Goal: Task Accomplishment & Management: Use online tool/utility

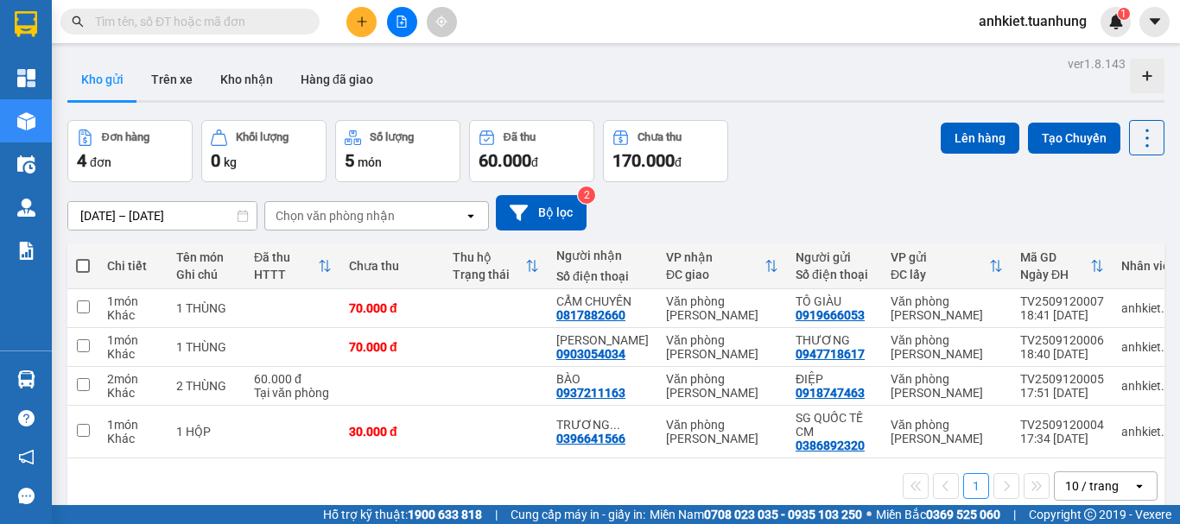
click at [87, 261] on span at bounding box center [83, 266] width 14 height 14
click at [83, 257] on input "checkbox" at bounding box center [83, 257] width 0 height 0
checkbox input "true"
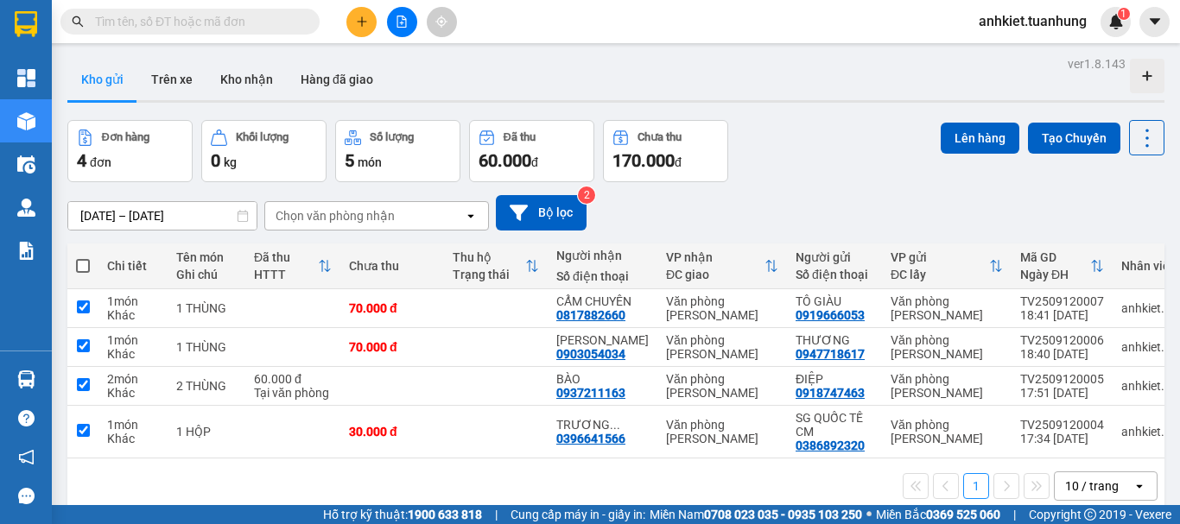
checkbox input "true"
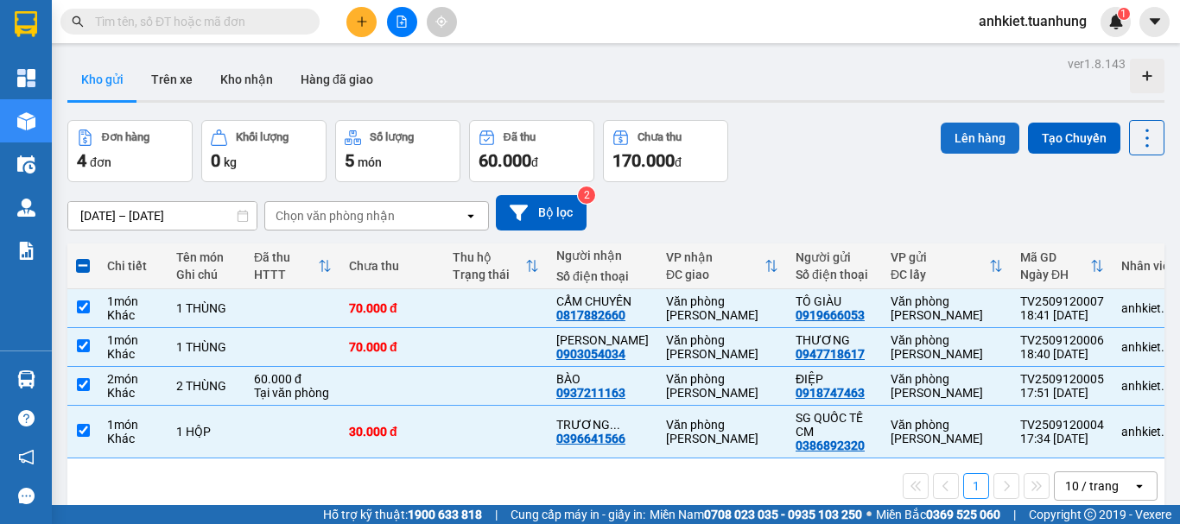
click at [974, 135] on button "Lên hàng" at bounding box center [980, 138] width 79 height 31
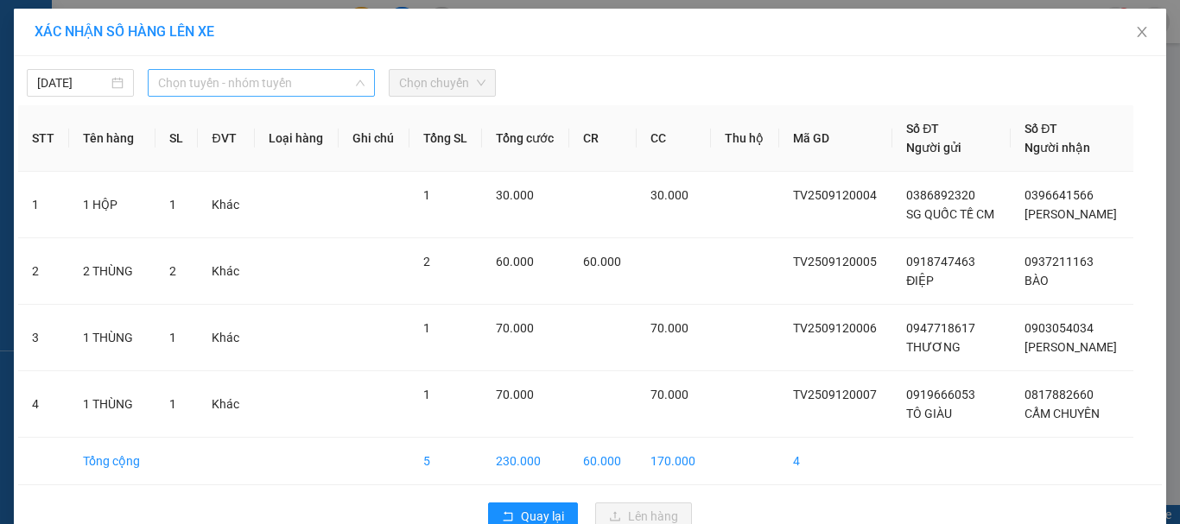
click at [262, 77] on span "Chọn tuyến - nhóm tuyến" at bounding box center [261, 83] width 206 height 26
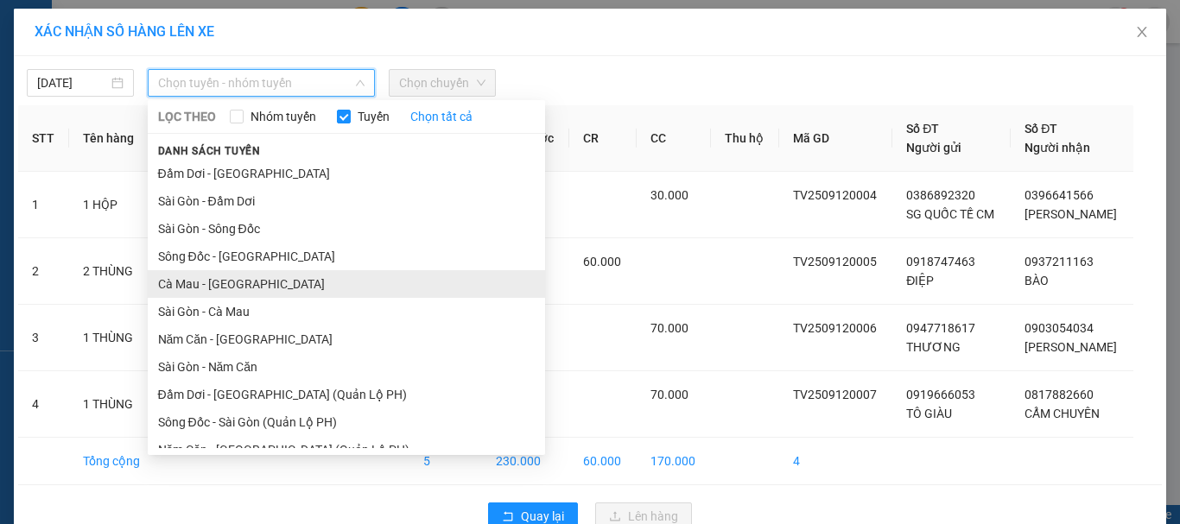
click at [245, 279] on li "Cà Mau - [GEOGRAPHIC_DATA]" at bounding box center [346, 284] width 397 height 28
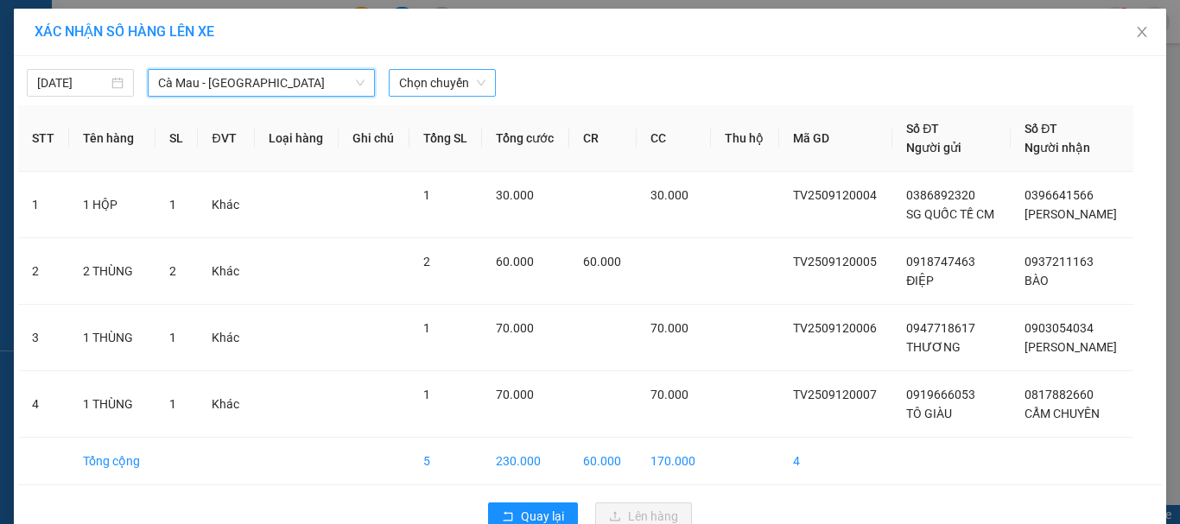
click at [453, 92] on span "Chọn chuyến" at bounding box center [442, 83] width 86 height 26
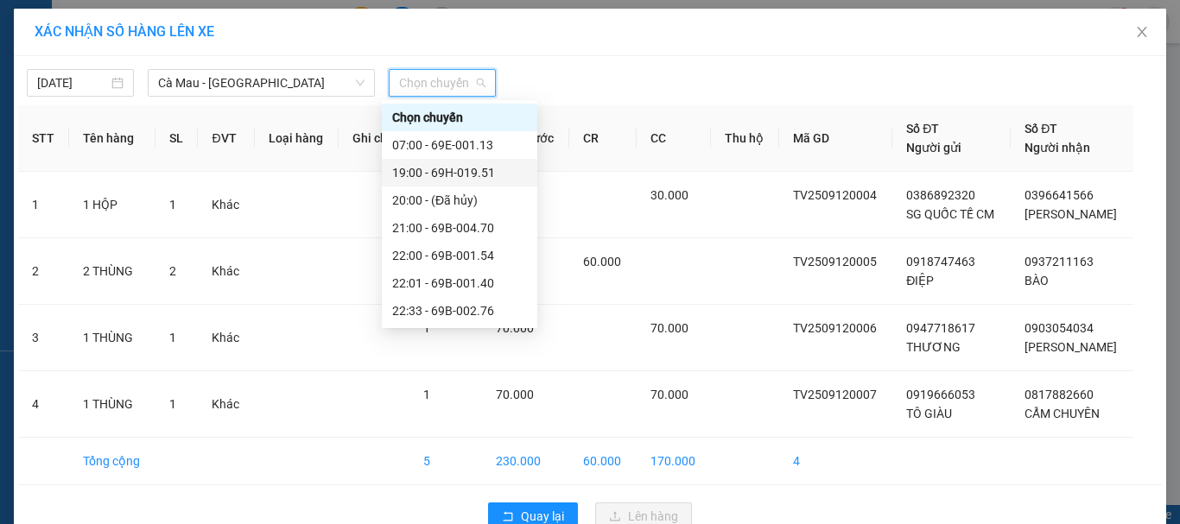
click at [447, 166] on div "19:00 - 69H-019.51" at bounding box center [459, 172] width 135 height 19
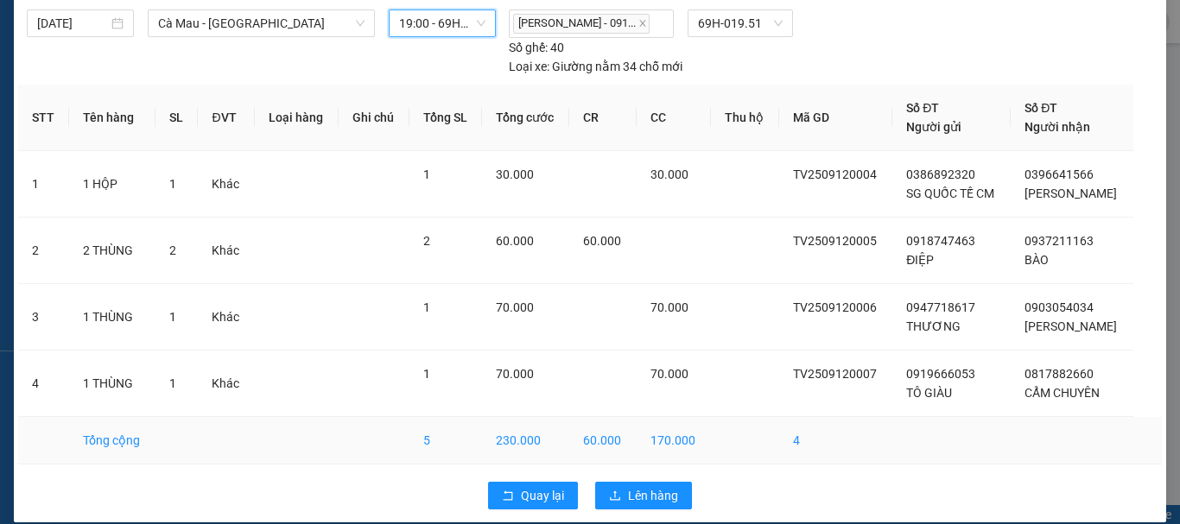
scroll to position [79, 0]
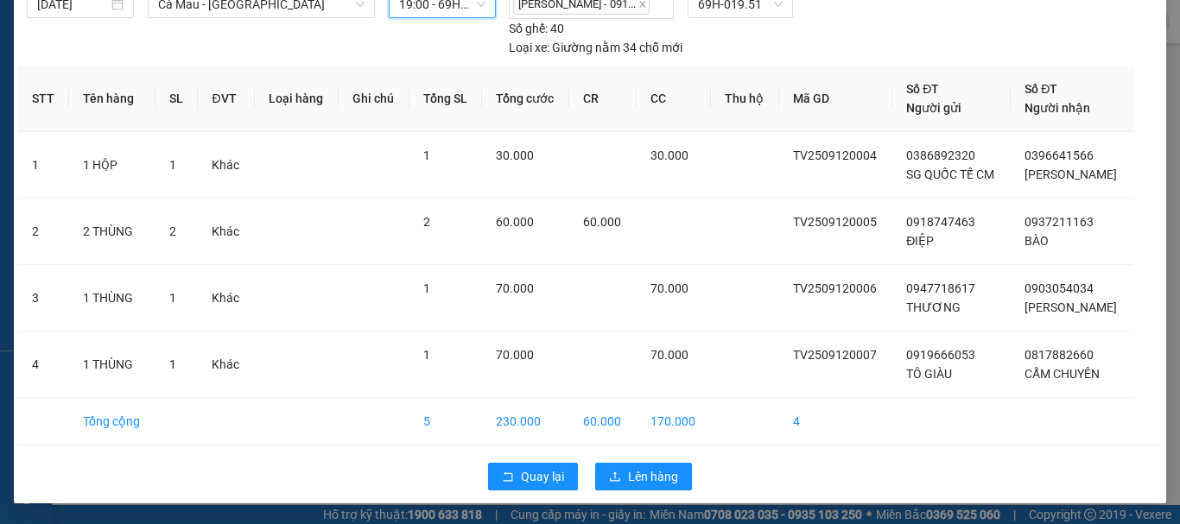
click at [641, 461] on div "Quay lại Lên hàng" at bounding box center [590, 476] width 1144 height 45
click at [641, 471] on span "Lên hàng" at bounding box center [653, 476] width 50 height 19
